Goal: Find contact information: Find contact information

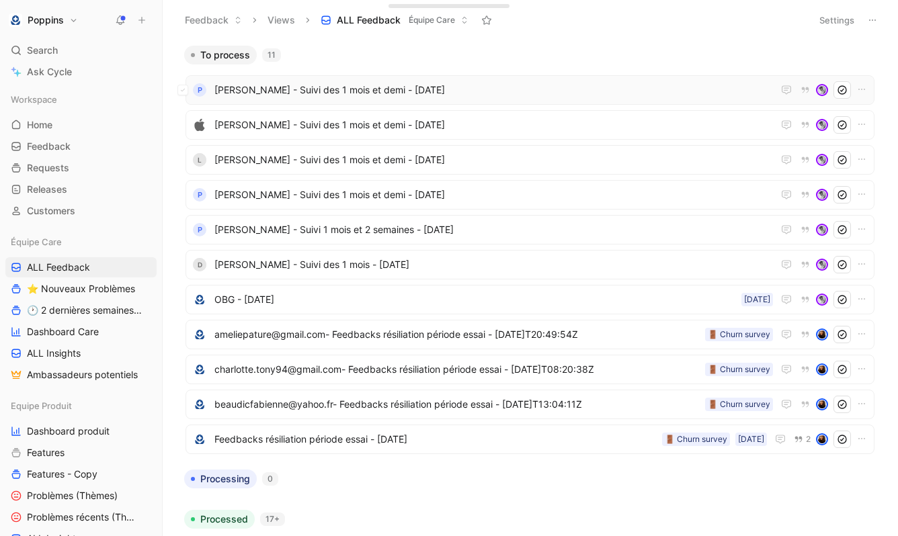
click at [305, 76] on div "P [PERSON_NAME] - Suivi des 1 mois et demi - [DATE]" at bounding box center [530, 90] width 689 height 30
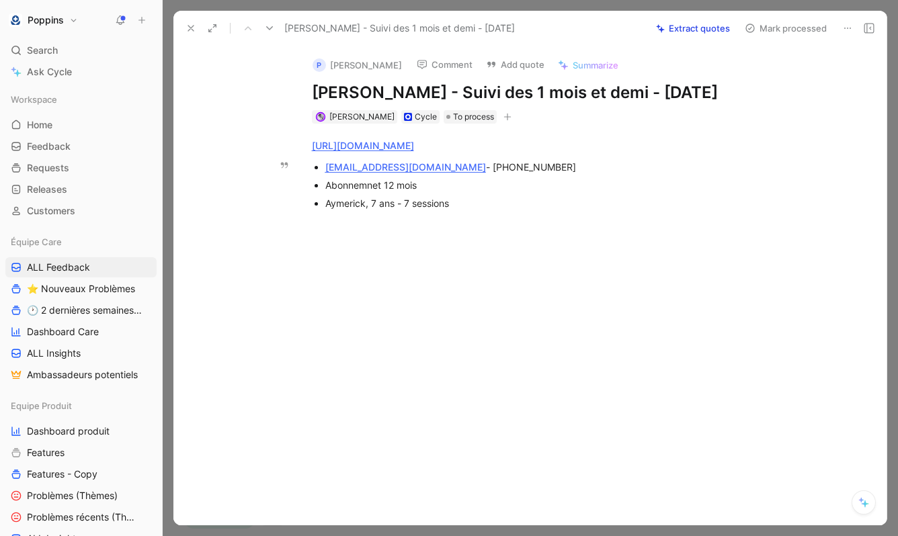
drag, startPoint x: 428, startPoint y: 167, endPoint x: 588, endPoint y: 165, distance: 160.7
click at [588, 165] on div "[EMAIL_ADDRESS][DOMAIN_NAME] - [PHONE_NUMBER]" at bounding box center [551, 167] width 452 height 14
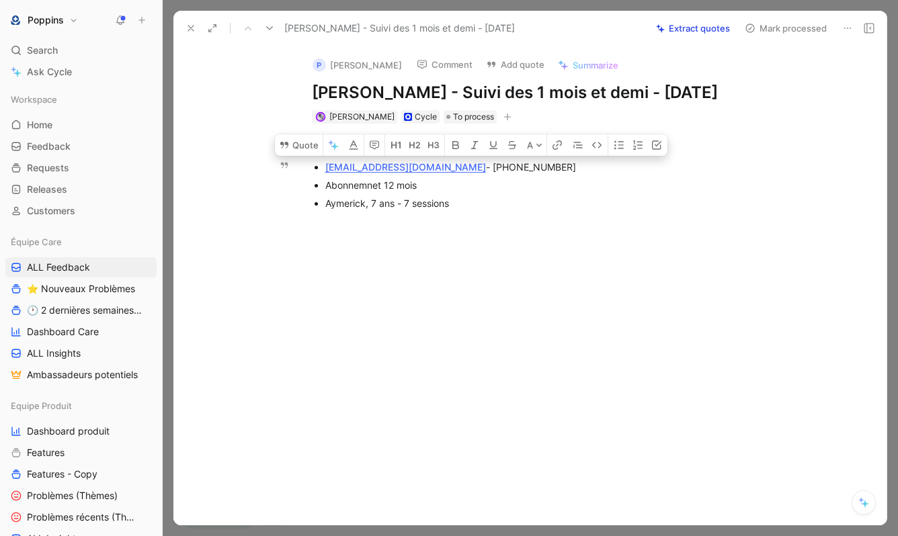
drag, startPoint x: 540, startPoint y: 163, endPoint x: 432, endPoint y: 163, distance: 108.2
click at [432, 163] on div "[EMAIL_ADDRESS][DOMAIN_NAME] - [PHONE_NUMBER]" at bounding box center [551, 167] width 452 height 14
copy div "[PHONE_NUMBER]"
click at [522, 204] on div "Aymerick, 7 ans - 7 sessions" at bounding box center [551, 203] width 452 height 14
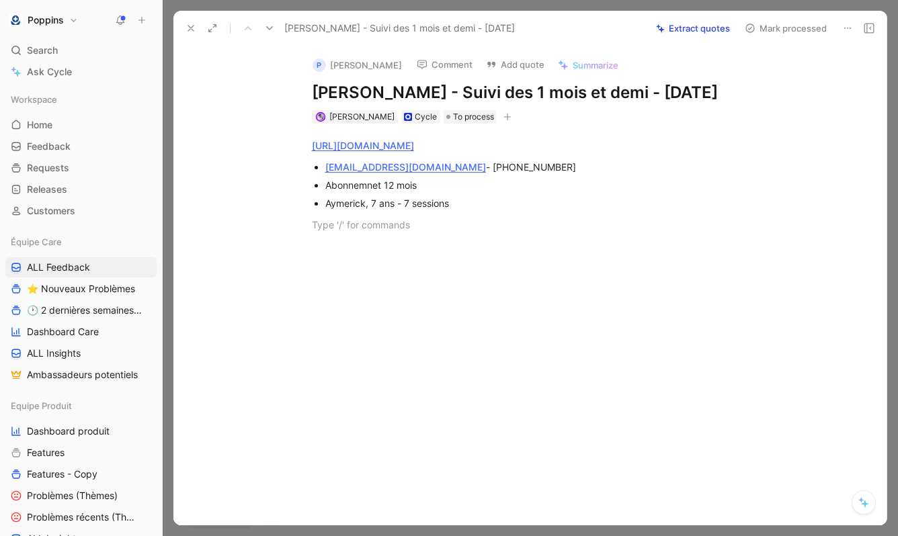
click at [405, 269] on div at bounding box center [544, 327] width 685 height 161
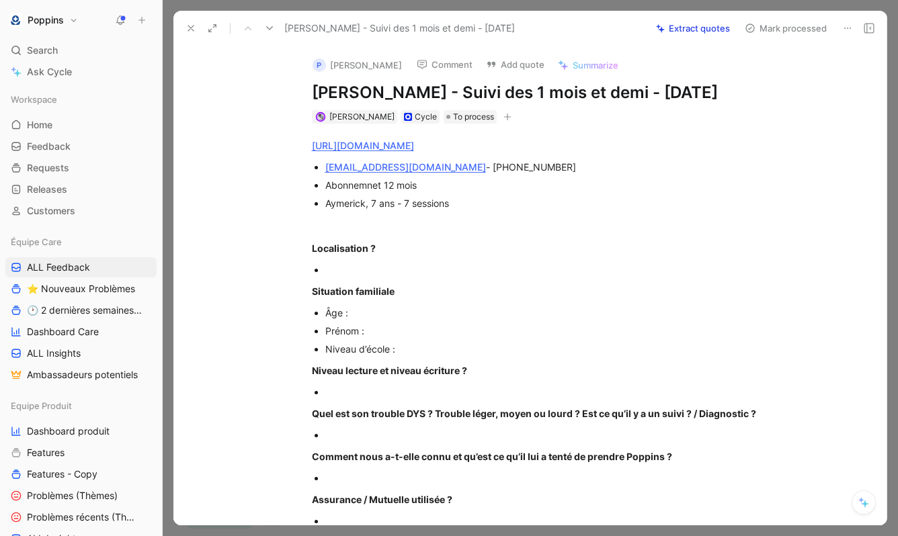
click at [850, 23] on icon at bounding box center [847, 28] width 11 height 11
click at [842, 28] on icon at bounding box center [847, 28] width 11 height 11
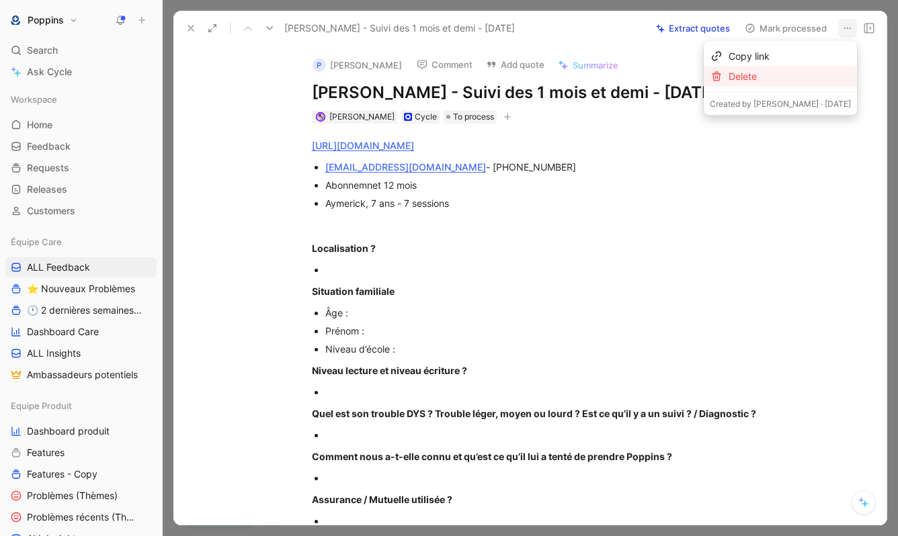
click at [805, 76] on div "Delete" at bounding box center [790, 77] width 122 height 16
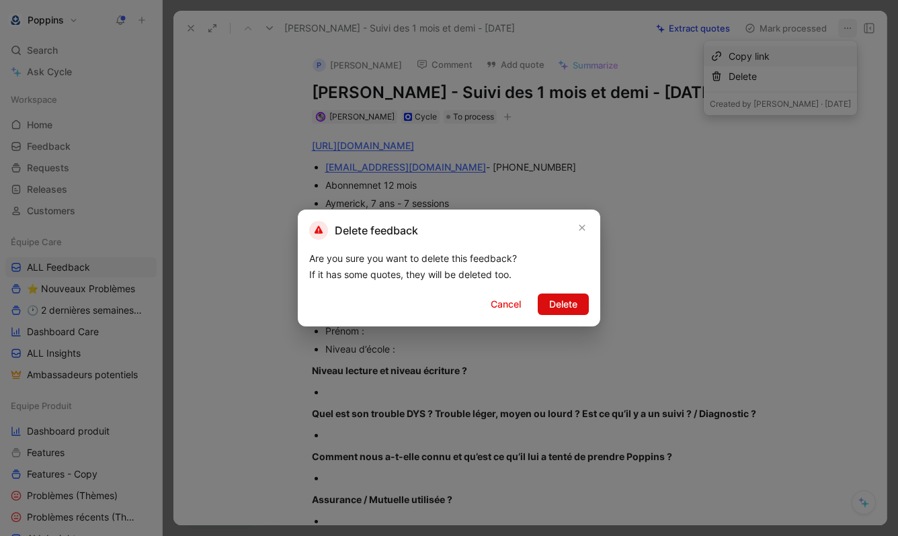
click at [546, 306] on button "Delete" at bounding box center [563, 305] width 51 height 22
